Goal: Task Accomplishment & Management: Complete application form

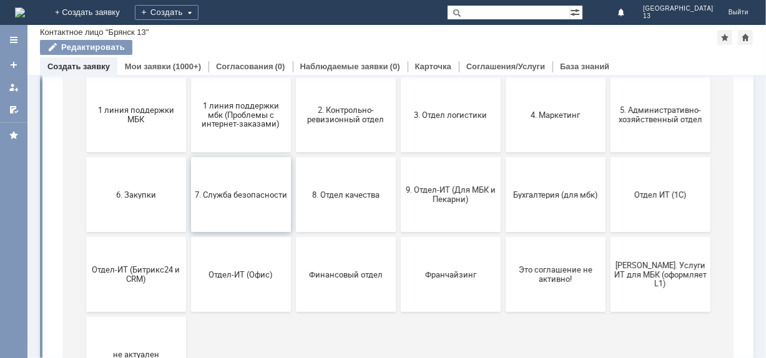
scroll to position [170, 0]
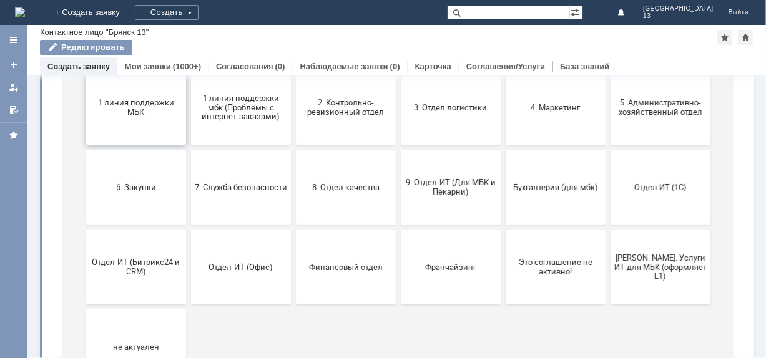
click at [124, 113] on span "1 линия поддержки МБК" at bounding box center [135, 108] width 92 height 19
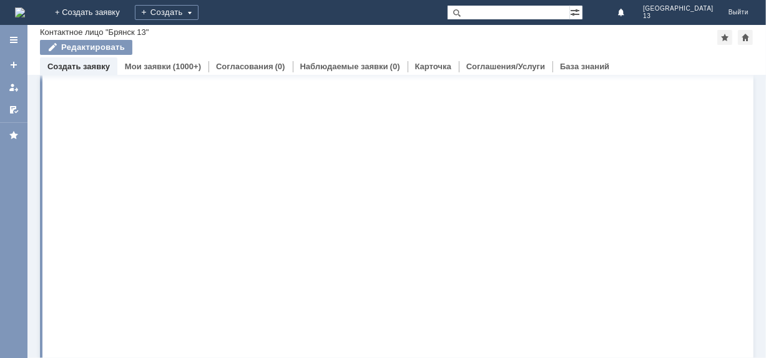
scroll to position [0, 0]
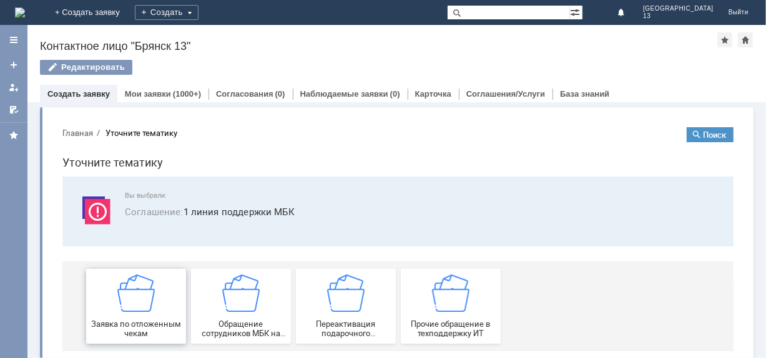
click at [150, 305] on div "Заявка по отложенным чекам" at bounding box center [135, 306] width 92 height 64
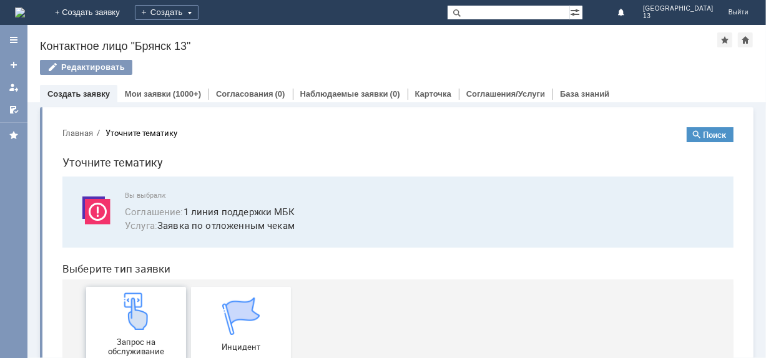
click at [150, 326] on div "Запрос на обслуживание" at bounding box center [135, 324] width 92 height 64
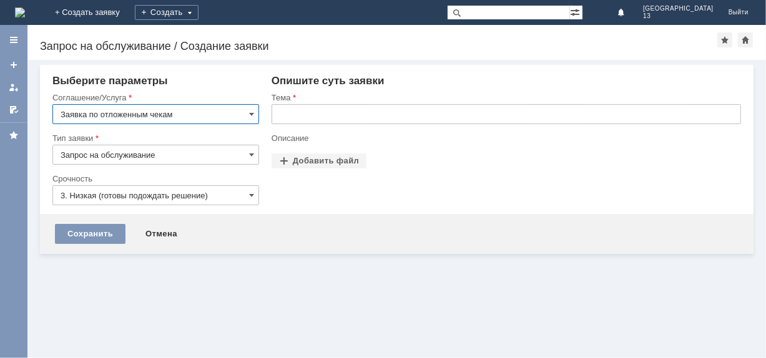
click at [319, 116] on input "text" at bounding box center [506, 114] width 469 height 20
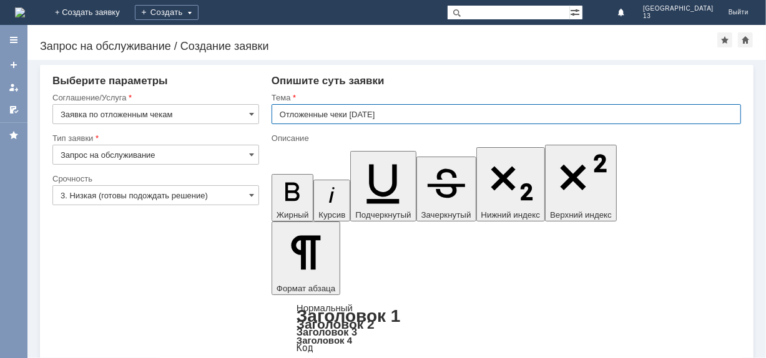
type input "Отложенные чеки 29.08.2025"
click at [397, 112] on input "Отложенные чеки 29.08.2025" at bounding box center [506, 114] width 469 height 20
click at [392, 118] on input "text" at bounding box center [506, 114] width 469 height 20
type input "Отложенные чеки 29.08.2025 Брянск 13"
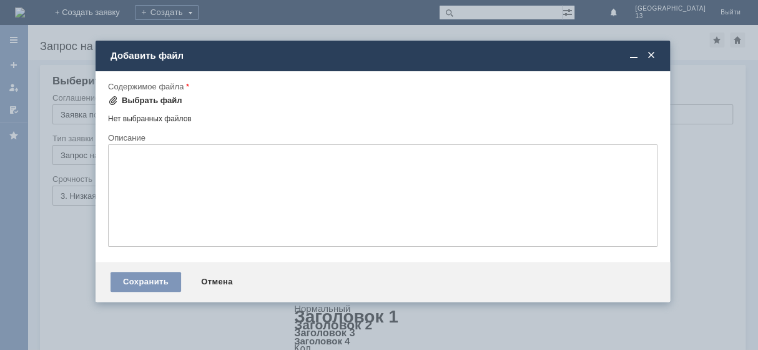
click at [139, 96] on div "Выбрать файл" at bounding box center [152, 101] width 61 height 10
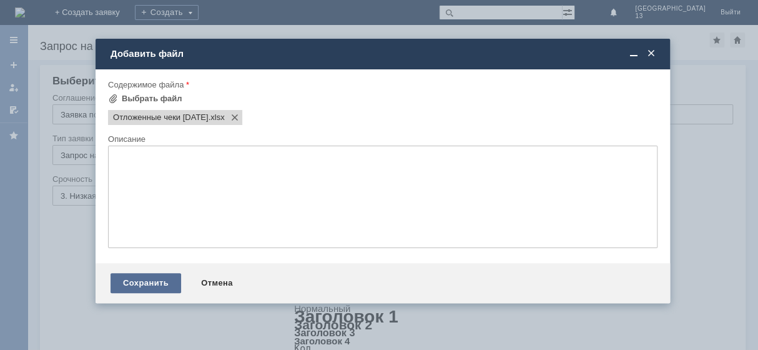
click at [149, 292] on div "Сохранить" at bounding box center [145, 283] width 71 height 20
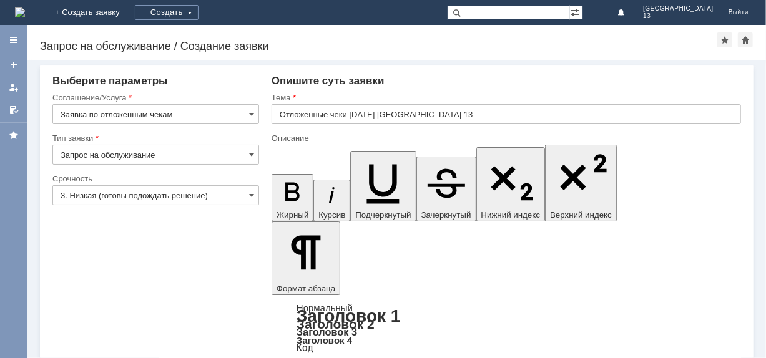
scroll to position [37, 0]
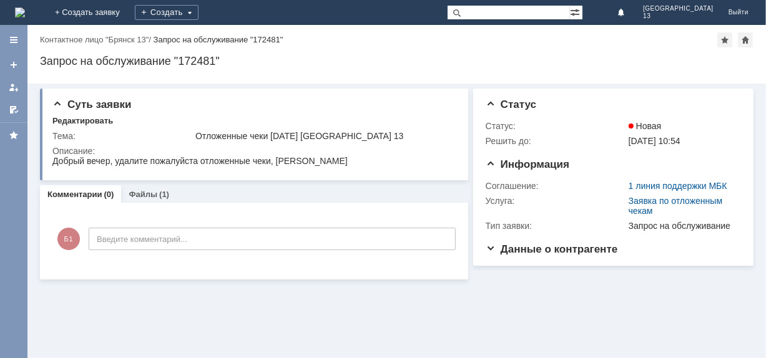
click at [378, 55] on div "Запрос на обслуживание "172481"" at bounding box center [396, 61] width 713 height 12
